Goal: Find specific page/section

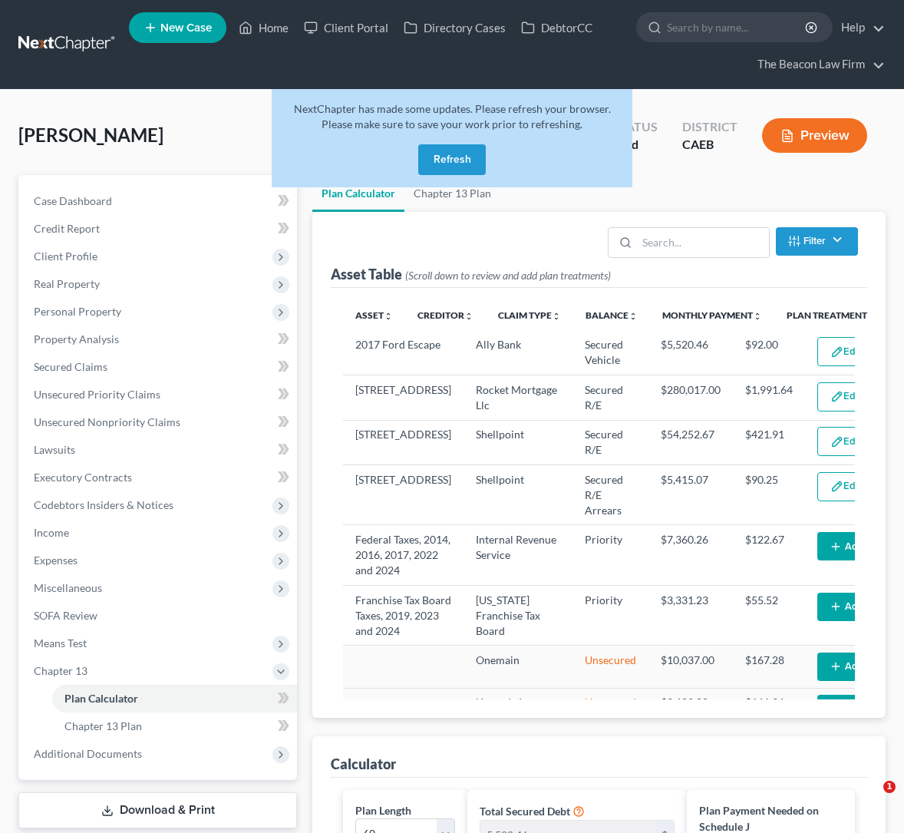
select select "59"
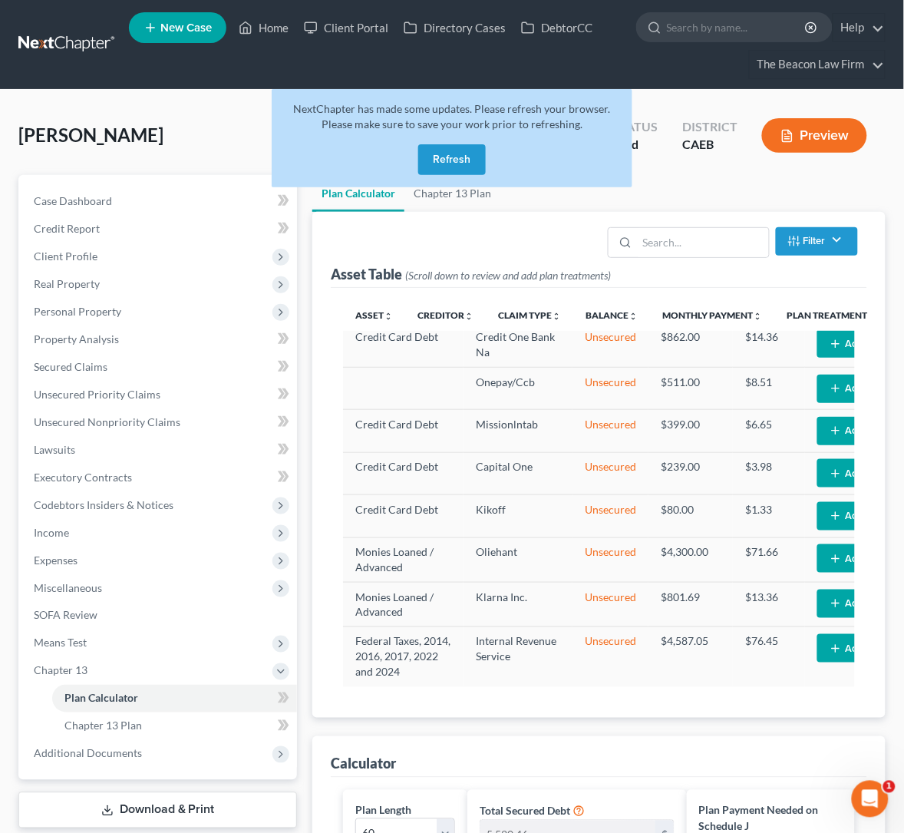
click at [61, 38] on link at bounding box center [67, 45] width 98 height 28
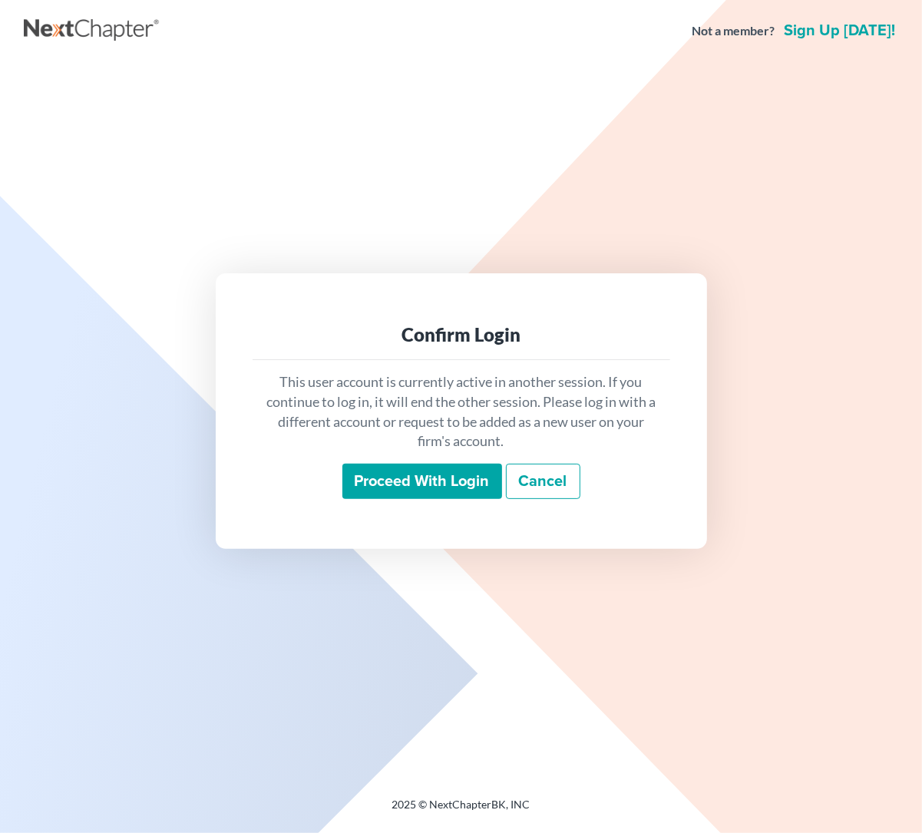
click at [424, 469] on input "Proceed with login" at bounding box center [422, 481] width 160 height 35
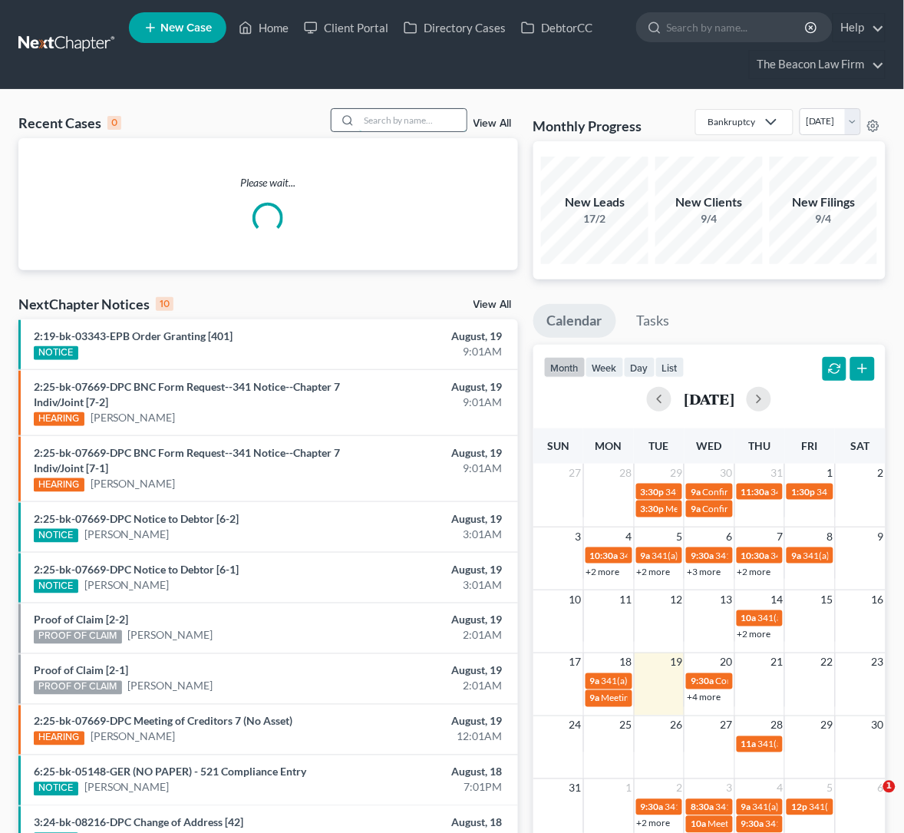
click at [415, 120] on input "search" at bounding box center [412, 120] width 107 height 22
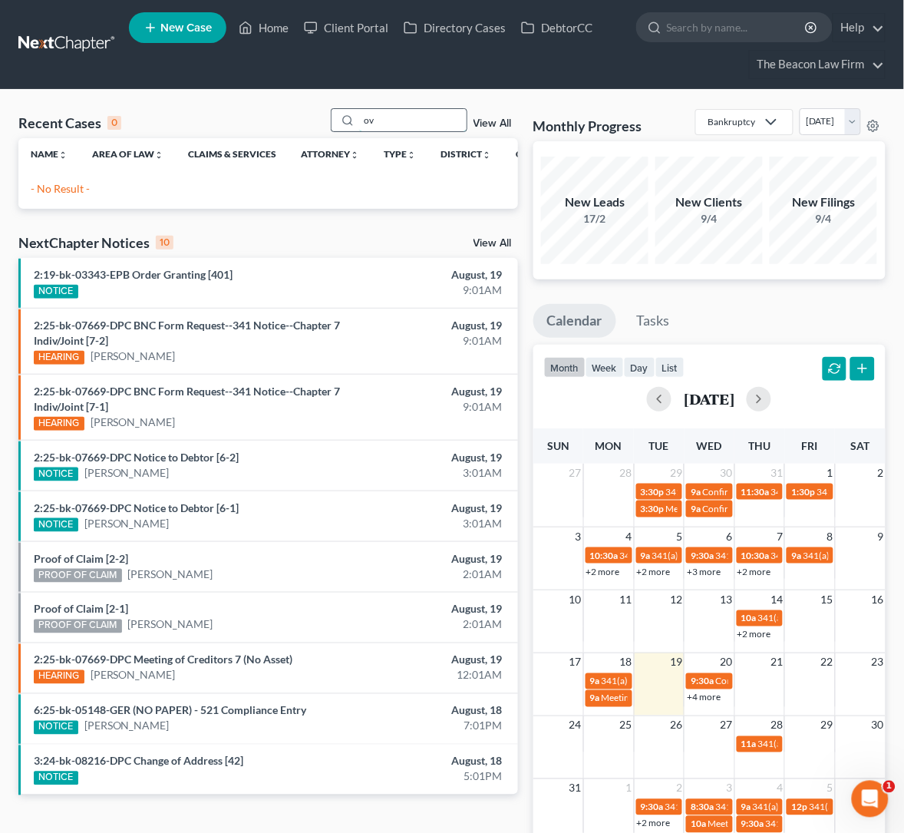
type input "o"
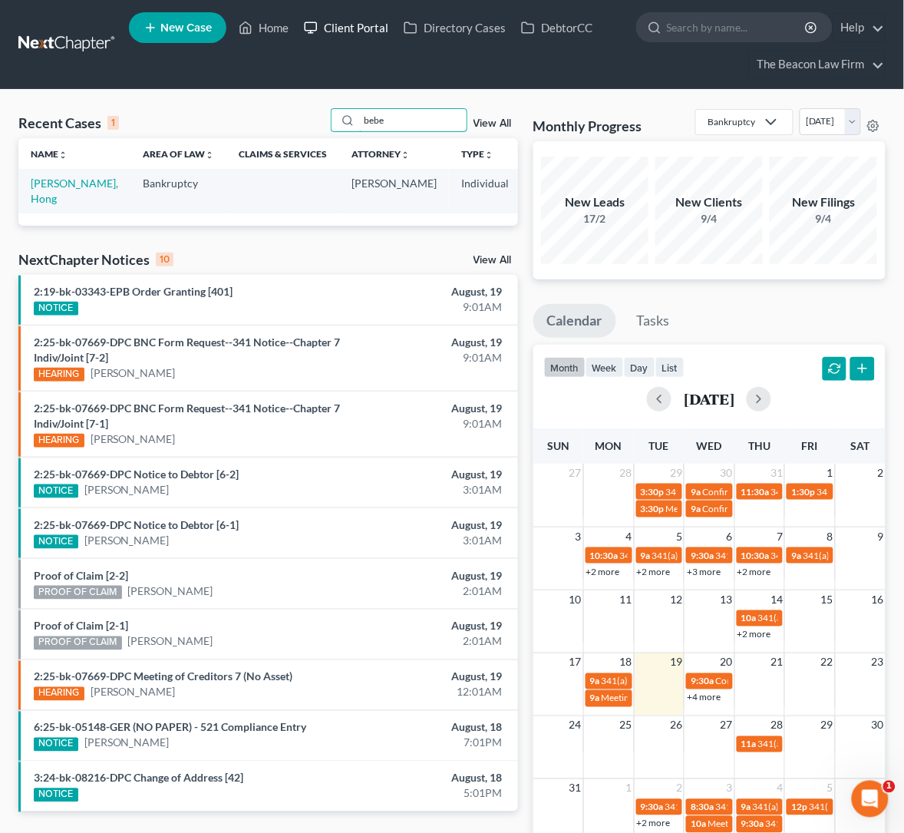
type input "bebe"
